Goal: Task Accomplishment & Management: Complete application form

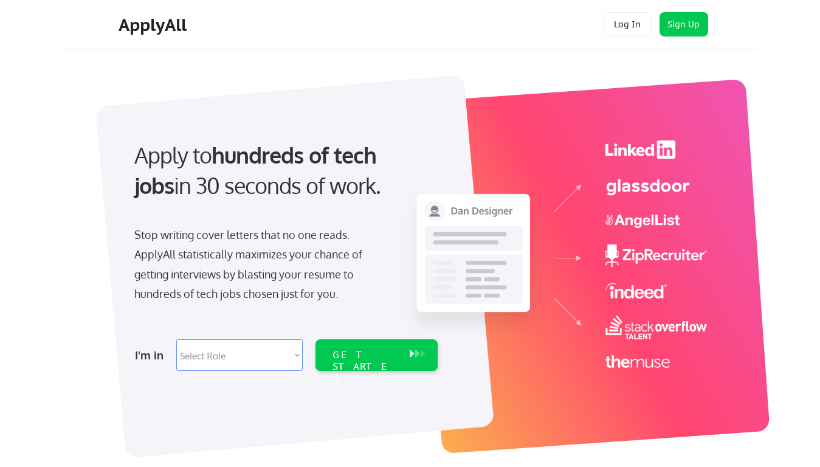
click at [409, 233] on div "Apply to hundreds of tech jobs in 30 seconds of work. Stop writing cover letter…" at bounding box center [285, 252] width 340 height 248
click at [414, 259] on div "Apply to hundreds of tech jobs in 30 seconds of work. Stop writing cover letter…" at bounding box center [285, 252] width 340 height 248
click at [284, 252] on div "Stop writing cover letters that no one reads. ApplyAll statistically maximizes …" at bounding box center [259, 264] width 250 height 79
click at [283, 180] on div "Apply to hundreds of tech jobs in 30 seconds of work." at bounding box center [283, 170] width 298 height 61
click at [259, 267] on div "Stop writing cover letters that no one reads. ApplyAll statistically maximizes …" at bounding box center [259, 264] width 250 height 79
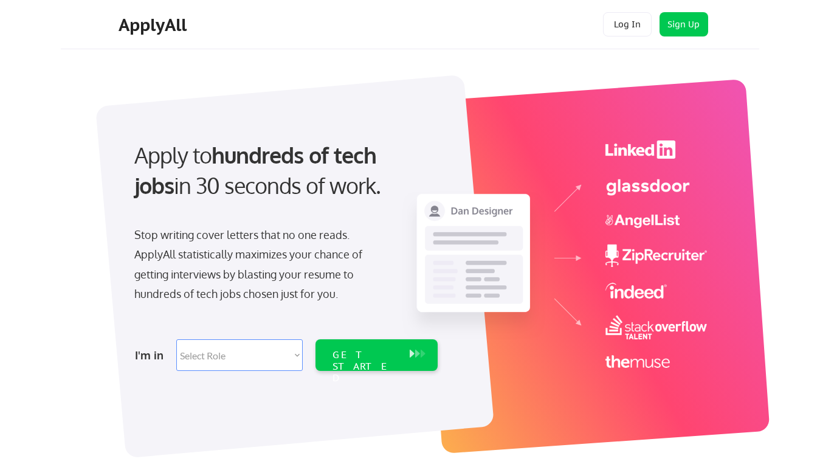
click at [284, 355] on select "Select Role Software Engineering Product Management Customer Success Sales UI/U…" at bounding box center [239, 355] width 126 height 32
click at [152, 355] on div "I'm in" at bounding box center [152, 354] width 34 height 19
click at [239, 355] on select "Select Role Software Engineering Product Management Customer Success Sales UI/U…" at bounding box center [239, 355] width 126 height 32
click at [376, 355] on div "GET STARTED" at bounding box center [364, 366] width 65 height 35
click at [365, 355] on div "GET STARTED" at bounding box center [364, 366] width 65 height 35
